Goal: Task Accomplishment & Management: Manage account settings

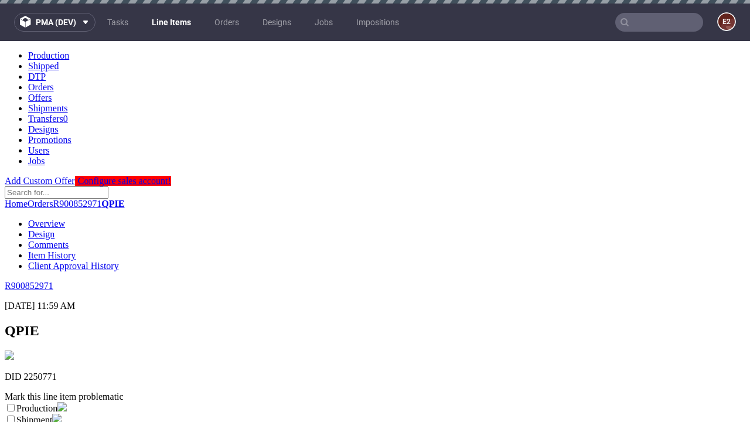
scroll to position [206, 0]
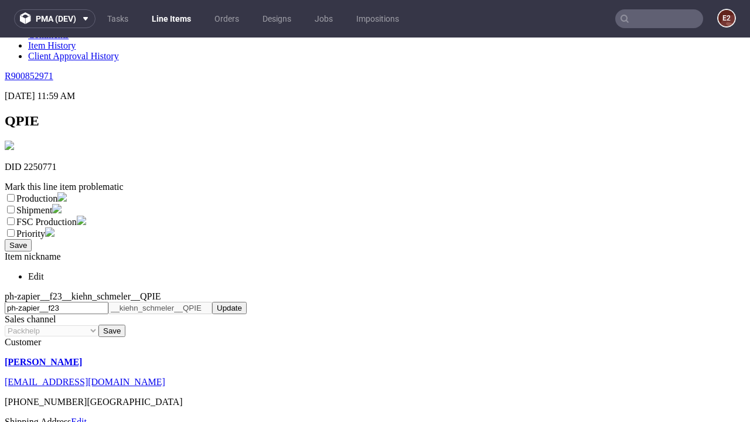
select select "dtp_ca_needed"
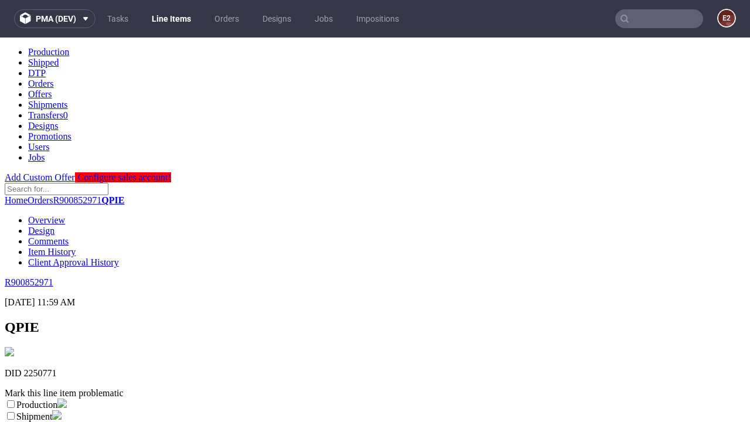
scroll to position [0, 0]
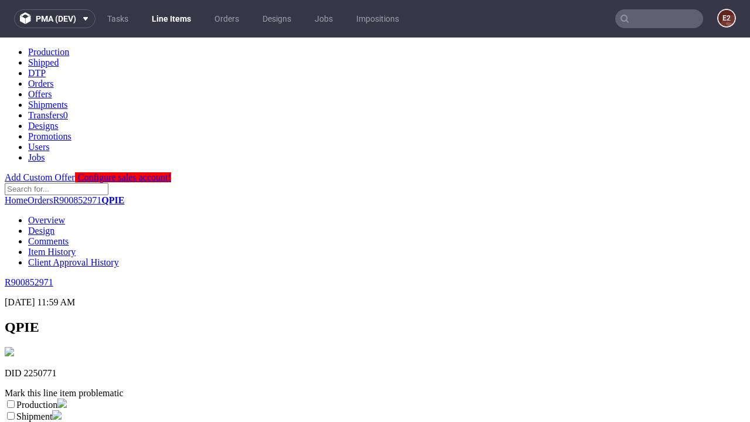
checkbox input "true"
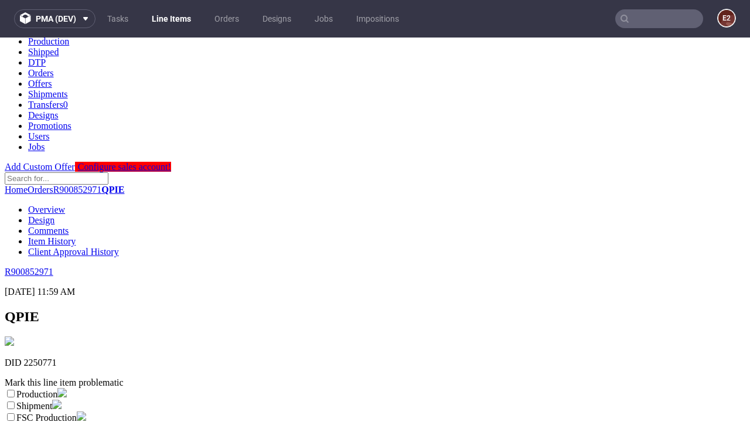
type textarea "test"
